Goal: Find contact information: Find contact information

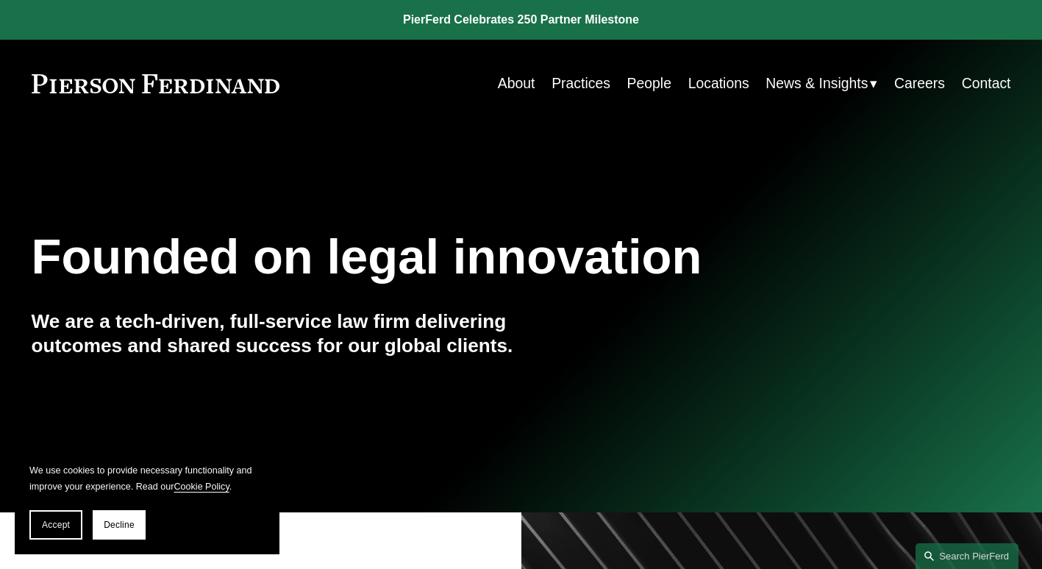
click at [579, 85] on link "Practices" at bounding box center [581, 83] width 59 height 29
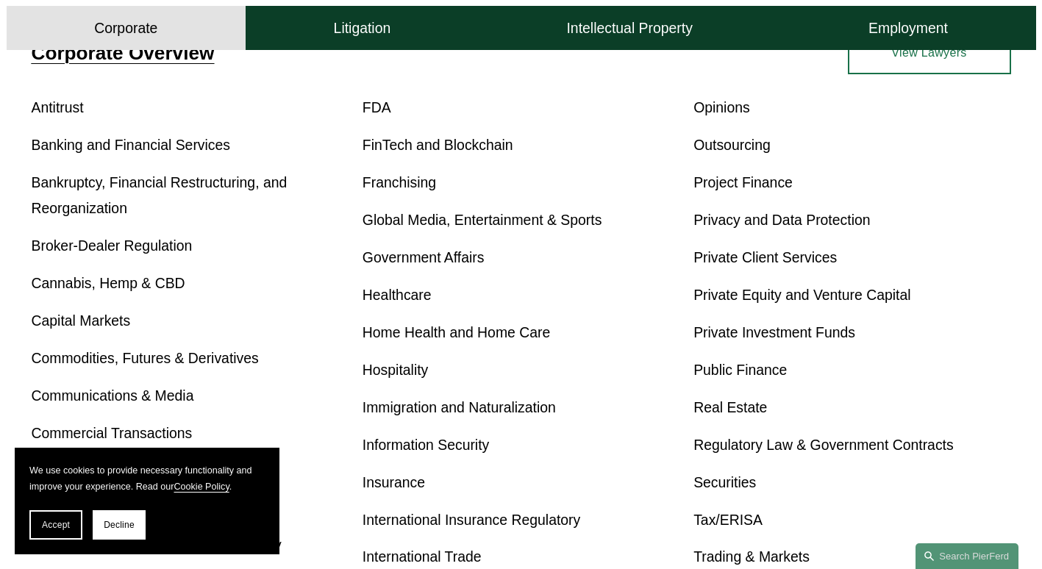
scroll to position [413, 0]
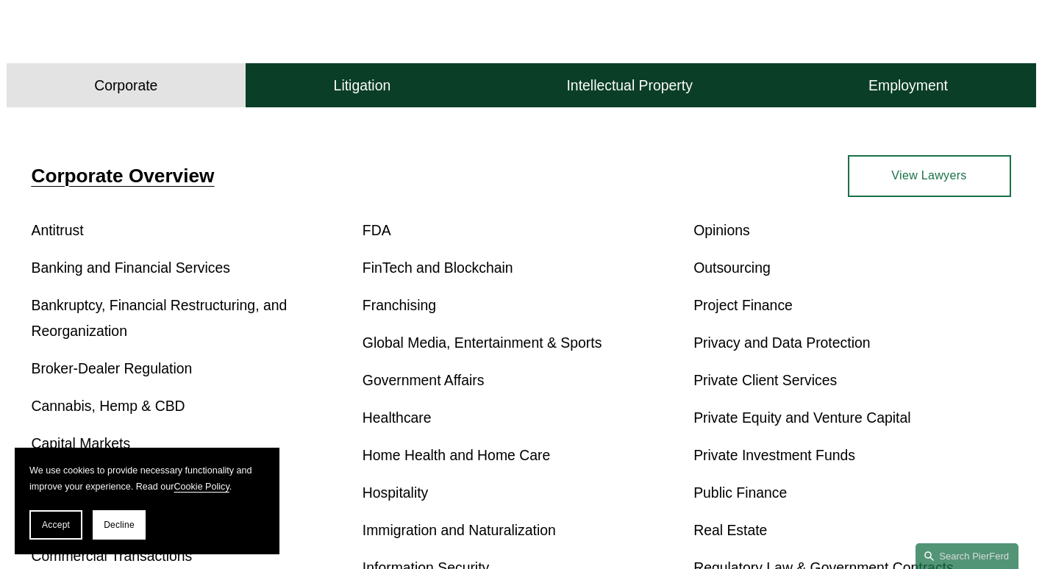
click at [468, 91] on button "Litigation" at bounding box center [362, 85] width 233 height 44
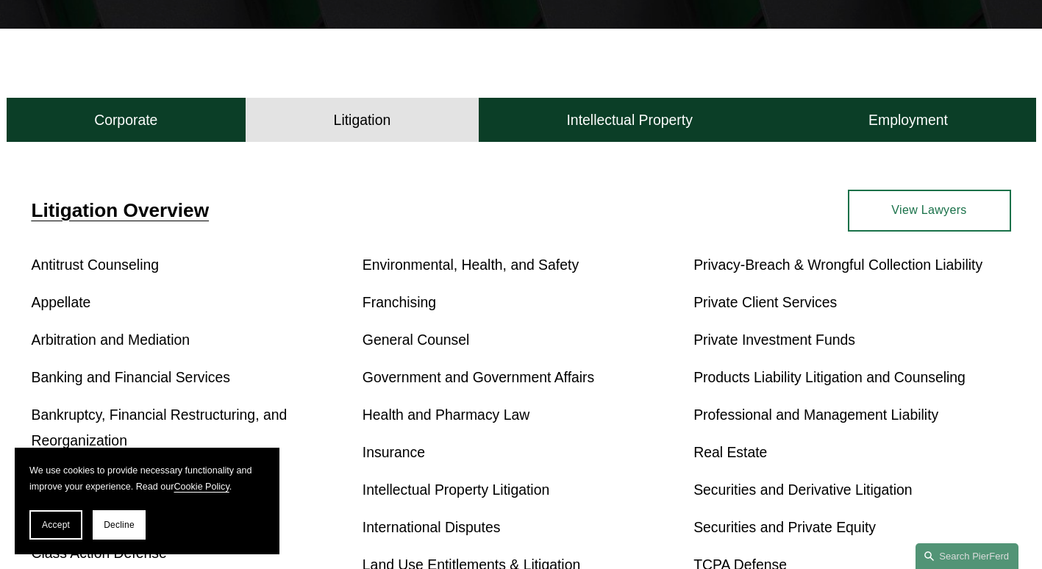
scroll to position [339, 0]
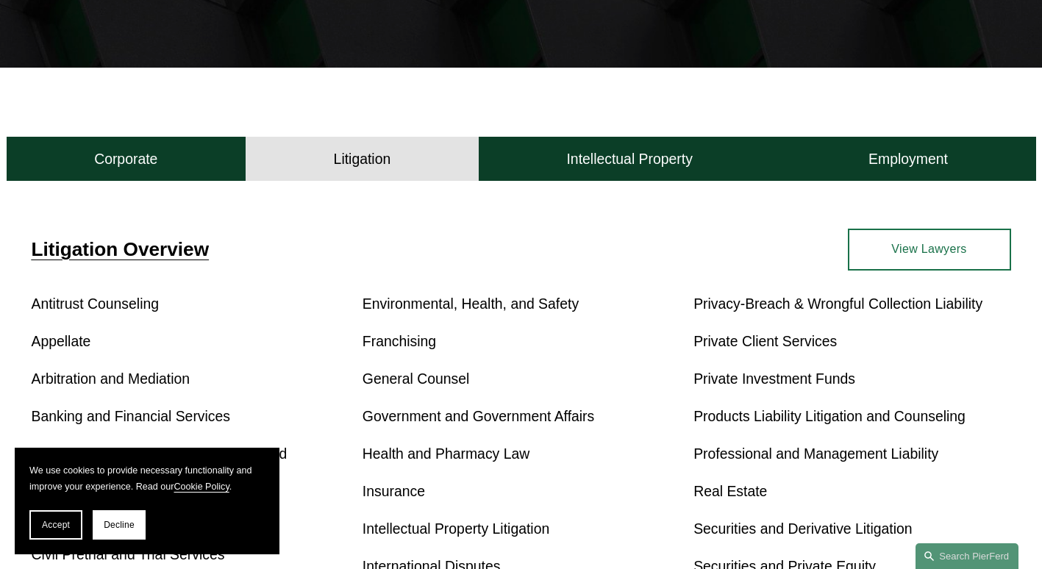
click at [65, 349] on link "Appellate" at bounding box center [62, 341] width 60 height 16
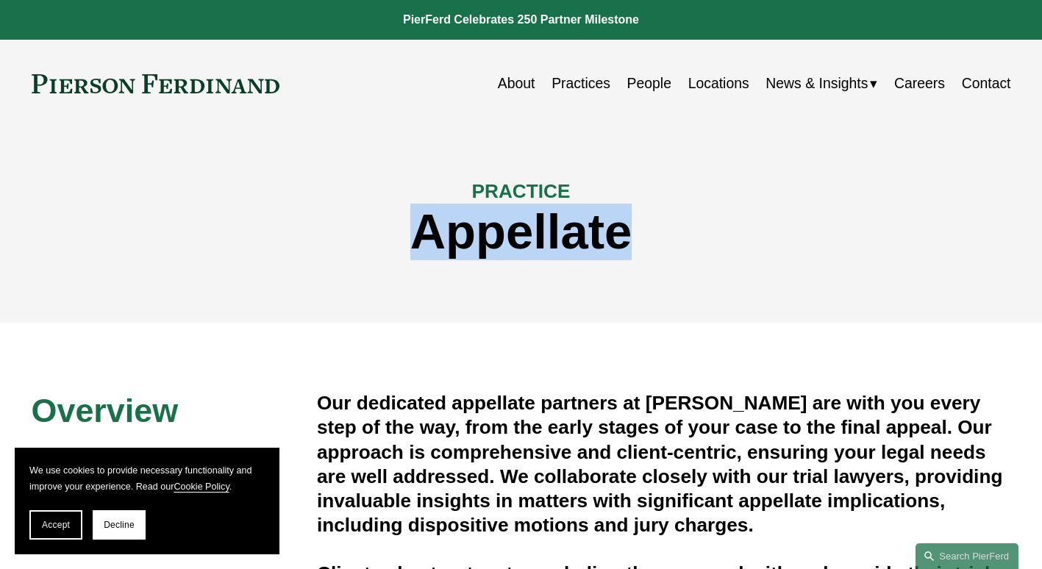
drag, startPoint x: 644, startPoint y: 228, endPoint x: 376, endPoint y: 224, distance: 267.7
click at [376, 224] on h1 "Appellate" at bounding box center [522, 232] width 980 height 57
drag, startPoint x: 376, startPoint y: 224, endPoint x: 422, endPoint y: 304, distance: 93.2
click at [422, 304] on div "PRACTICE Appellate" at bounding box center [521, 224] width 1042 height 195
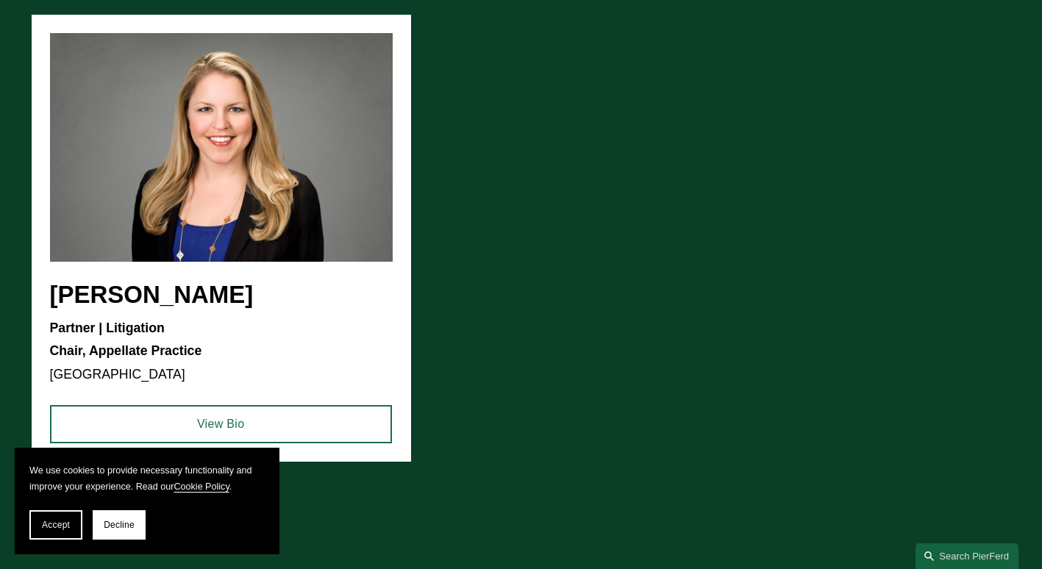
scroll to position [1544, 0]
drag, startPoint x: 260, startPoint y: 306, endPoint x: 126, endPoint y: 295, distance: 135.0
click at [126, 295] on ul "Susan V. Warner Partner | Litigation Chair, Appellate Practice Miami View Bio" at bounding box center [522, 237] width 980 height 447
click at [212, 432] on link "View Bio" at bounding box center [221, 423] width 342 height 38
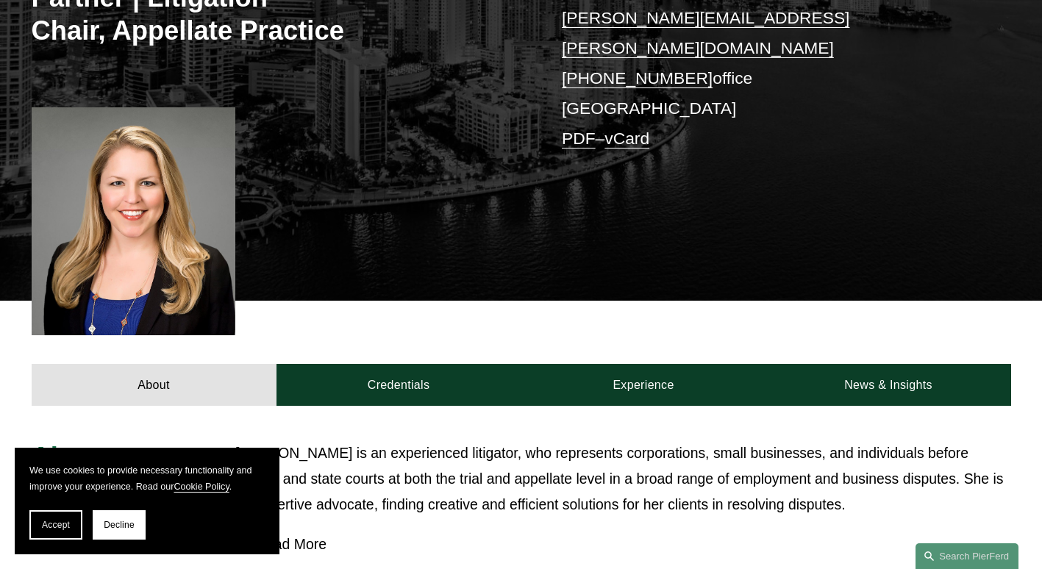
scroll to position [147, 0]
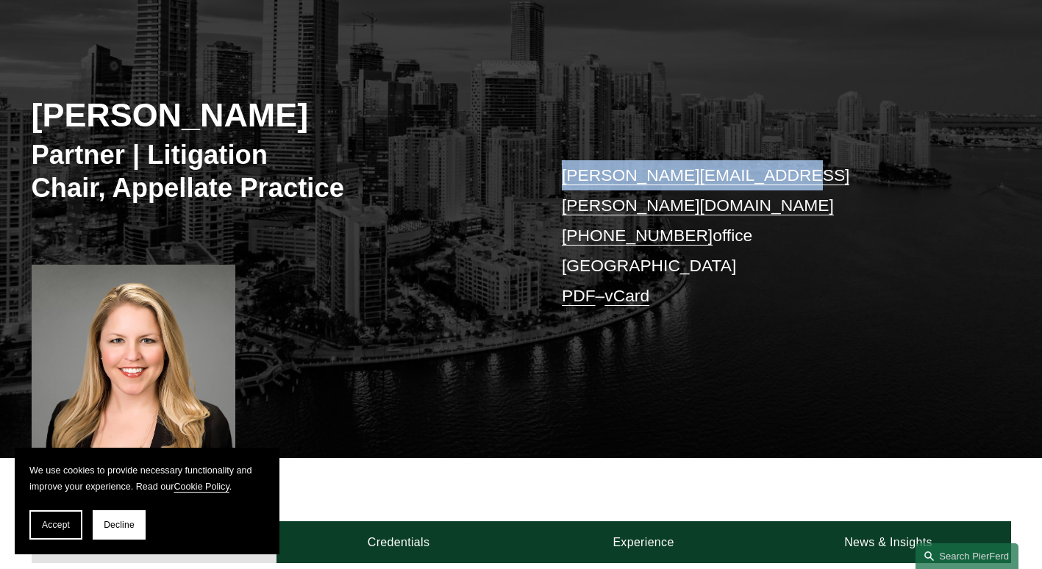
drag, startPoint x: 552, startPoint y: 180, endPoint x: 784, endPoint y: 180, distance: 232.4
click at [784, 180] on div "Susan V. Warner Partner | Litigation Chair, Appellate Practice susan.warner@pie…" at bounding box center [521, 235] width 1042 height 446
copy link "susan.warner@pierferd.com"
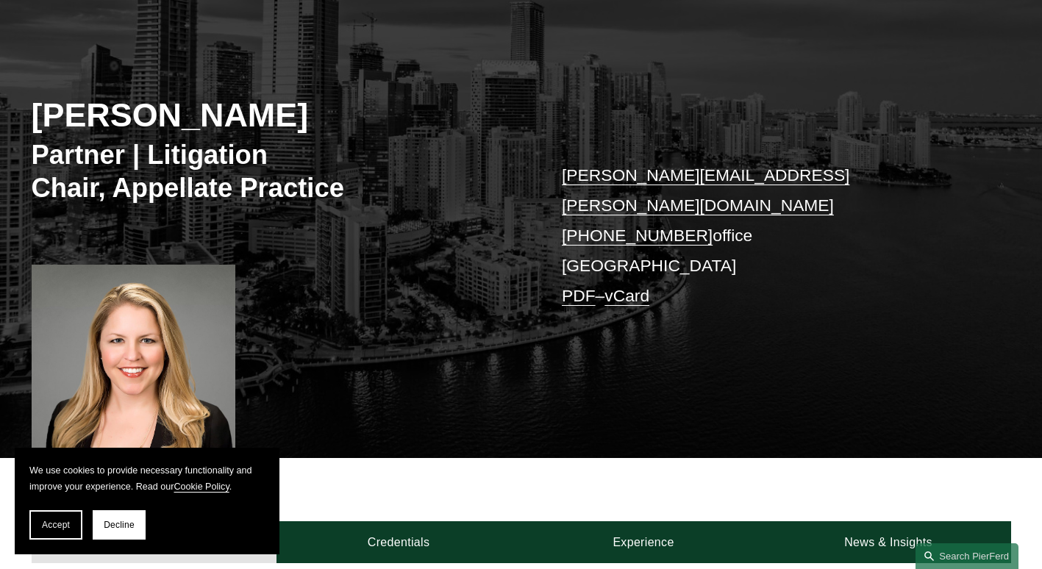
click at [579, 391] on div "Susan V. Warner Partner | Litigation Chair, Appellate Practice susan.warner@pie…" at bounding box center [521, 235] width 1042 height 446
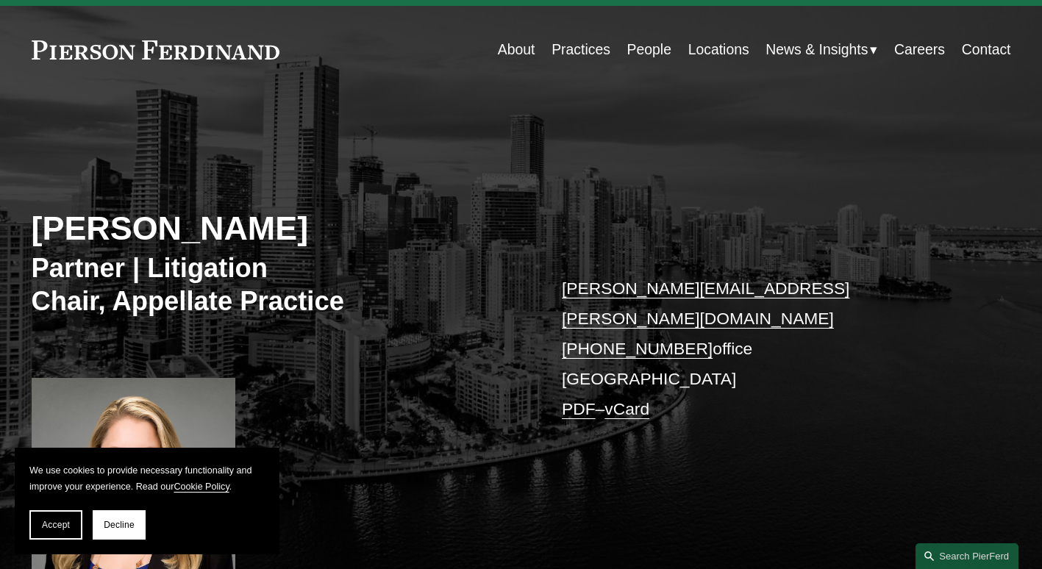
scroll to position [0, 0]
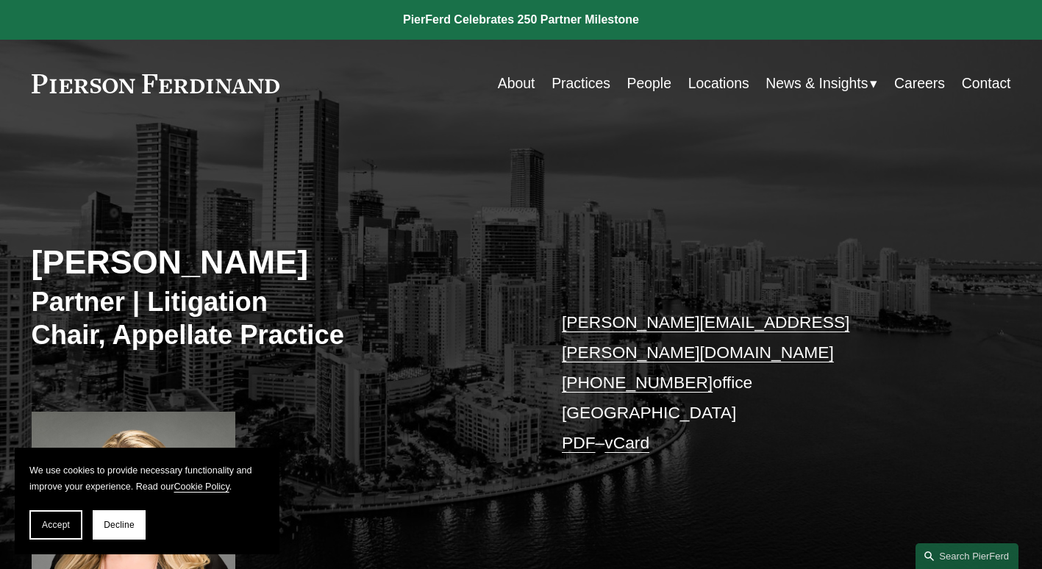
click at [562, 85] on link "Practices" at bounding box center [581, 83] width 59 height 29
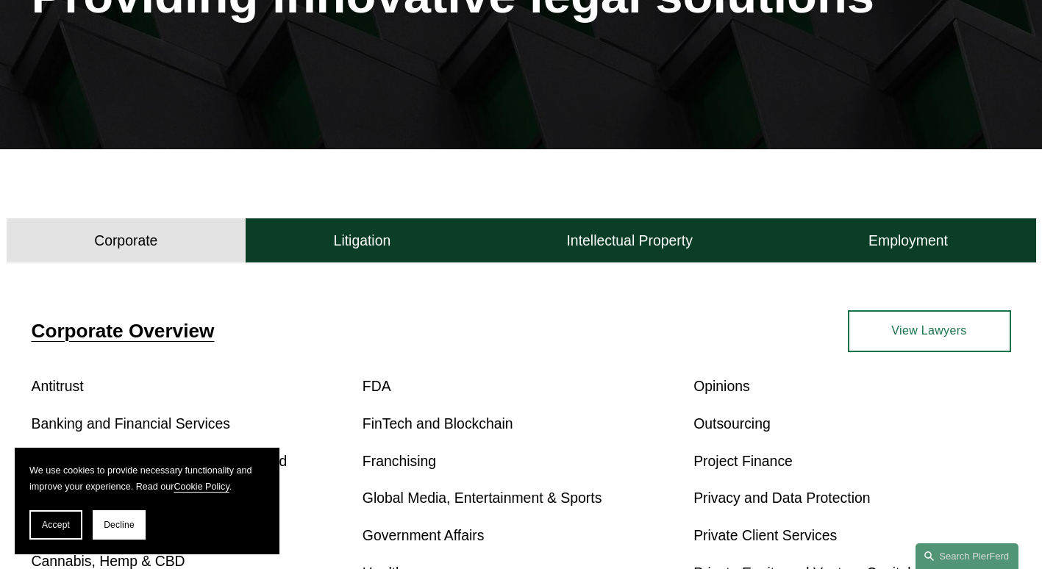
scroll to position [441, 0]
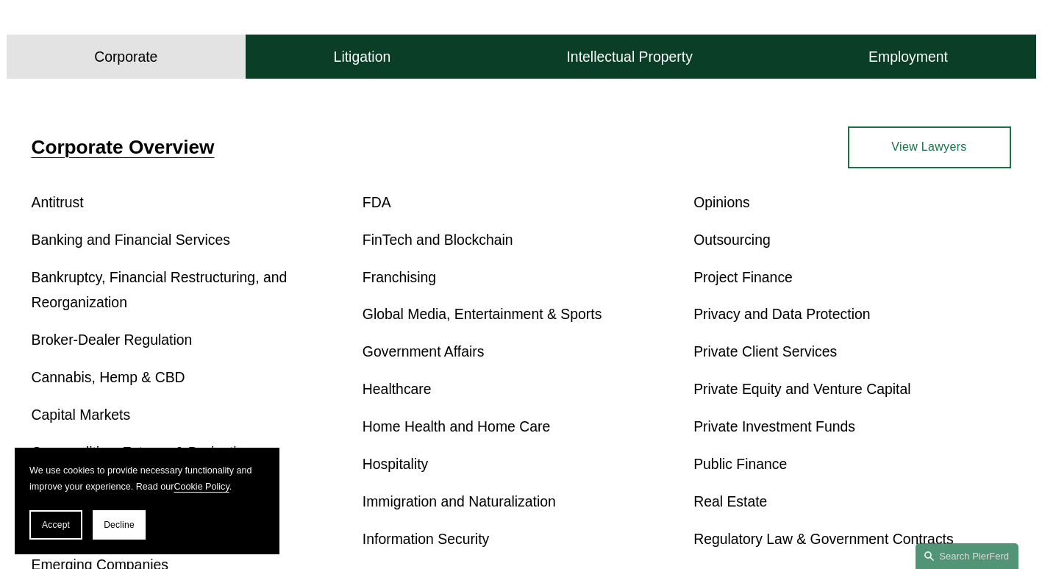
click at [359, 63] on h4 "Litigation" at bounding box center [362, 57] width 57 height 18
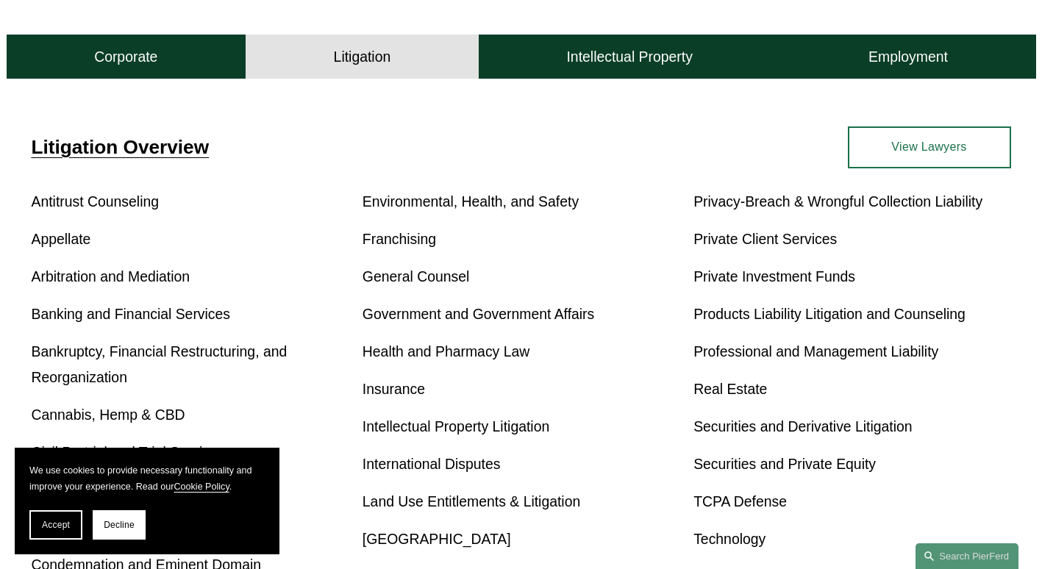
click at [645, 66] on h4 "Intellectual Property" at bounding box center [629, 57] width 126 height 18
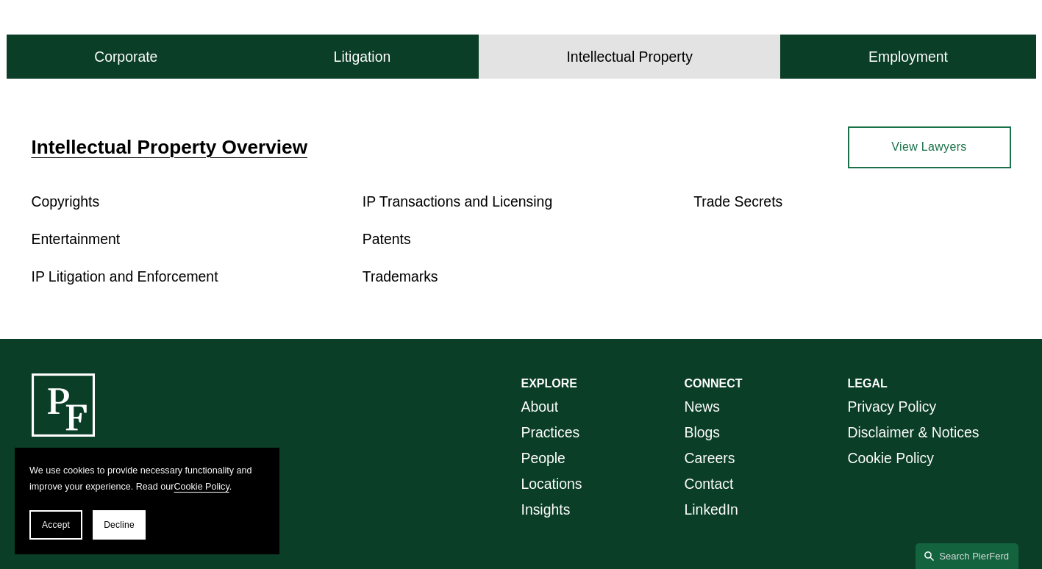
click at [866, 68] on button "Employment" at bounding box center [907, 57] width 255 height 44
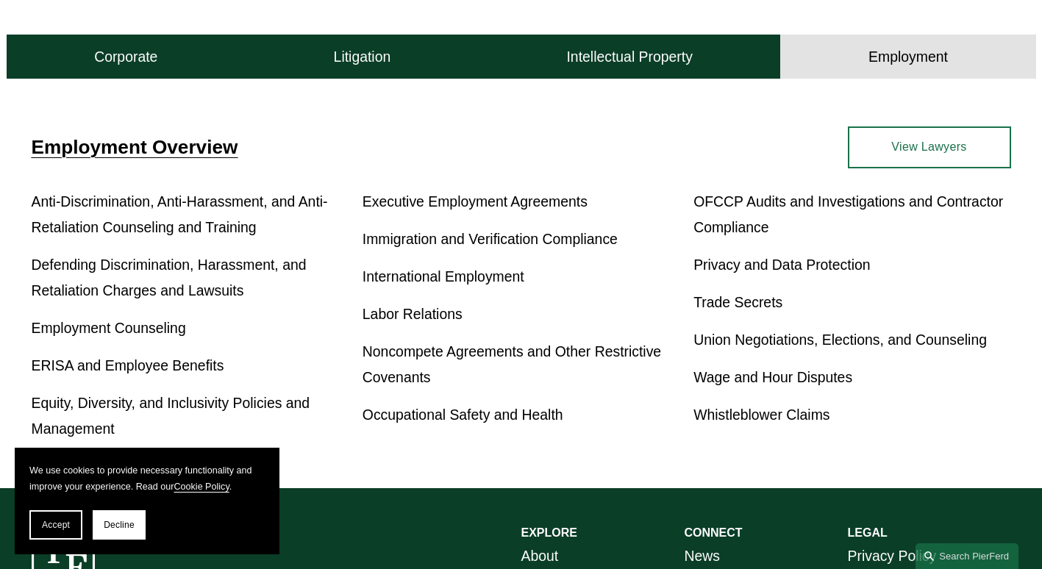
click at [430, 54] on button "Litigation" at bounding box center [362, 57] width 233 height 44
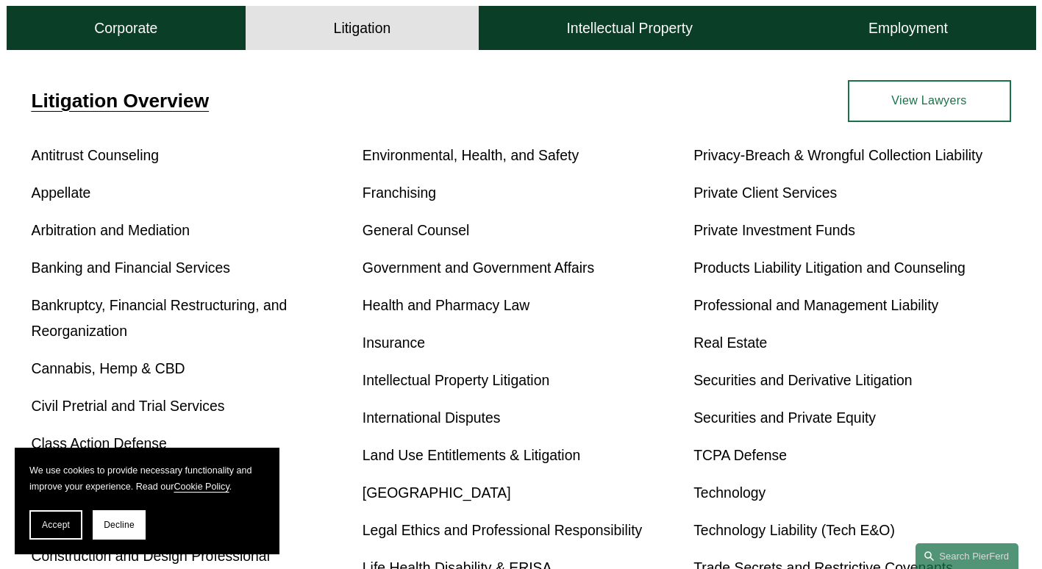
scroll to position [515, 0]
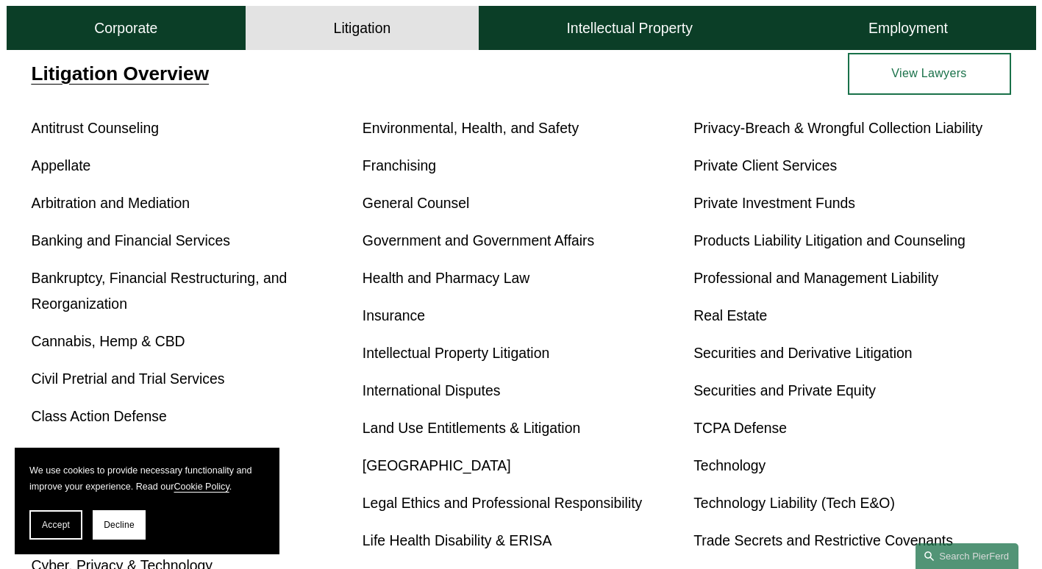
click at [57, 169] on link "Appellate" at bounding box center [62, 165] width 60 height 16
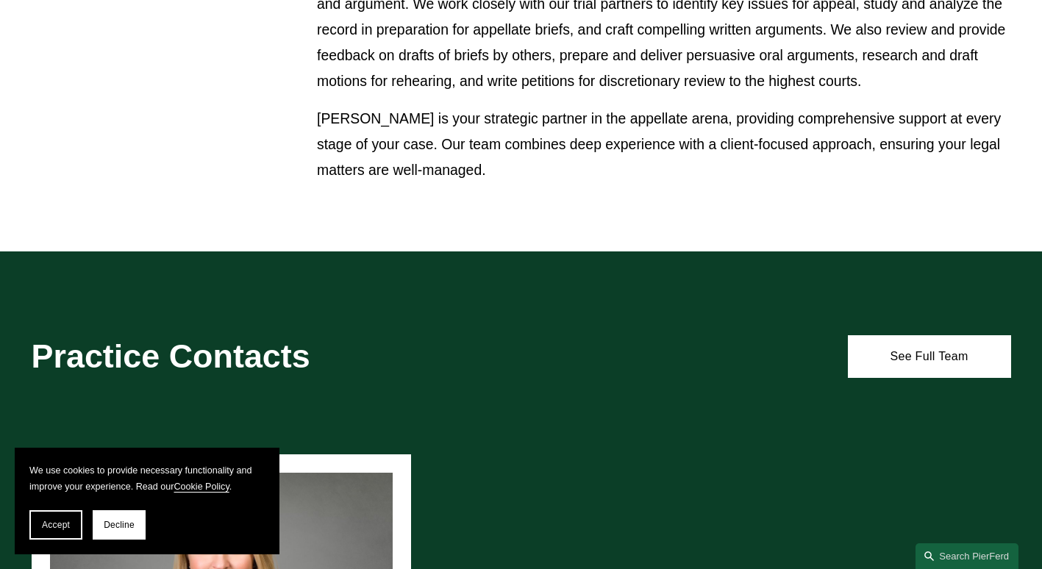
scroll to position [1103, 0]
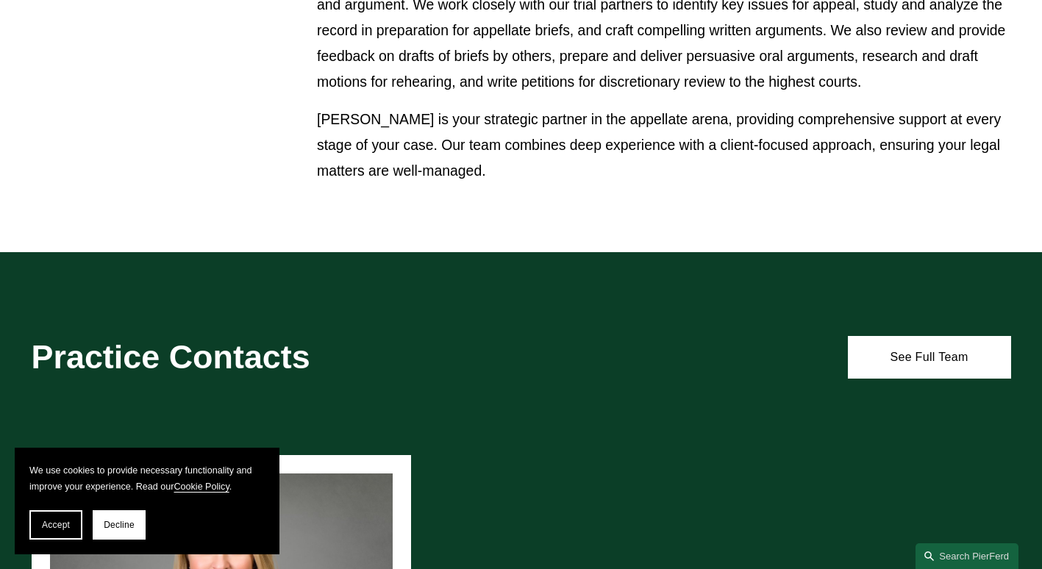
click at [959, 378] on link "See Full Team" at bounding box center [929, 357] width 163 height 42
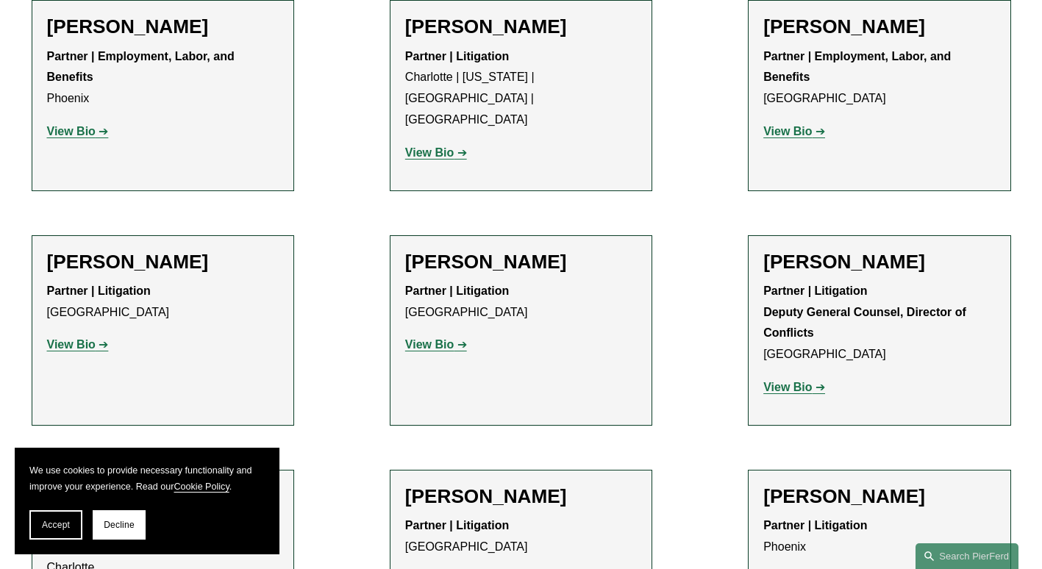
scroll to position [2721, 0]
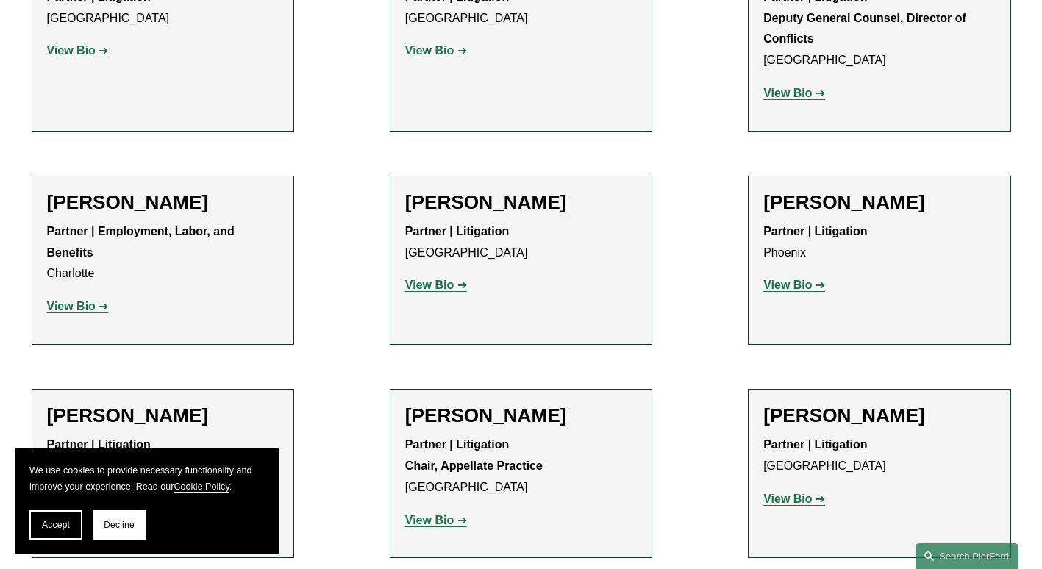
click at [538, 404] on div "Susan V. Warner Partner | Litigation Chair, Appellate Practice Miami View Bio L…" at bounding box center [521, 473] width 232 height 138
click at [428, 514] on strong "View Bio" at bounding box center [429, 520] width 49 height 13
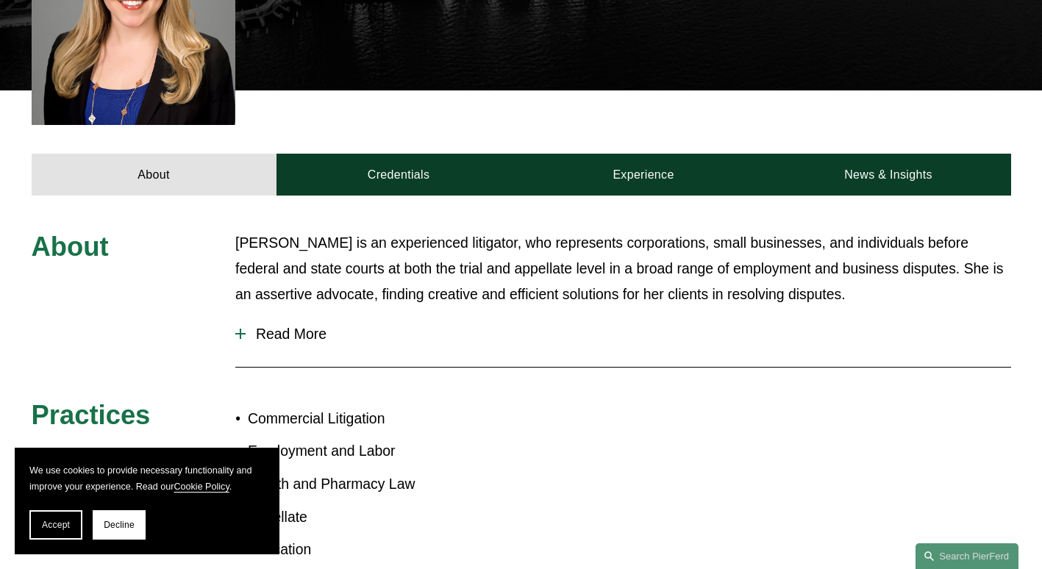
scroll to position [662, 0]
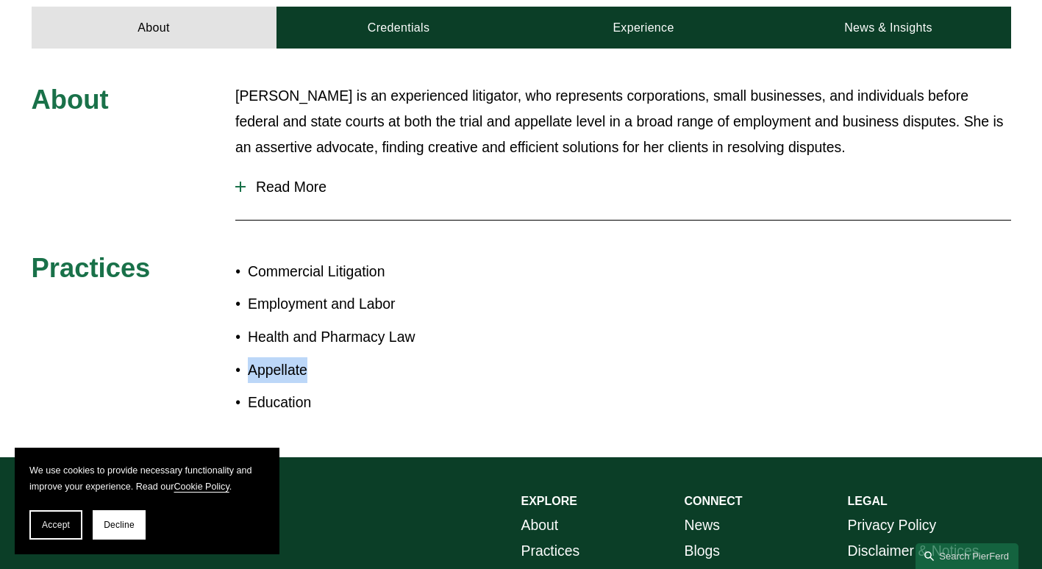
drag, startPoint x: 308, startPoint y: 355, endPoint x: 248, endPoint y: 360, distance: 60.5
click at [248, 360] on p "Appellate" at bounding box center [385, 370] width 274 height 26
drag, startPoint x: 248, startPoint y: 360, endPoint x: 271, endPoint y: 360, distance: 22.8
copy p "Appellate"
